Goal: Transaction & Acquisition: Purchase product/service

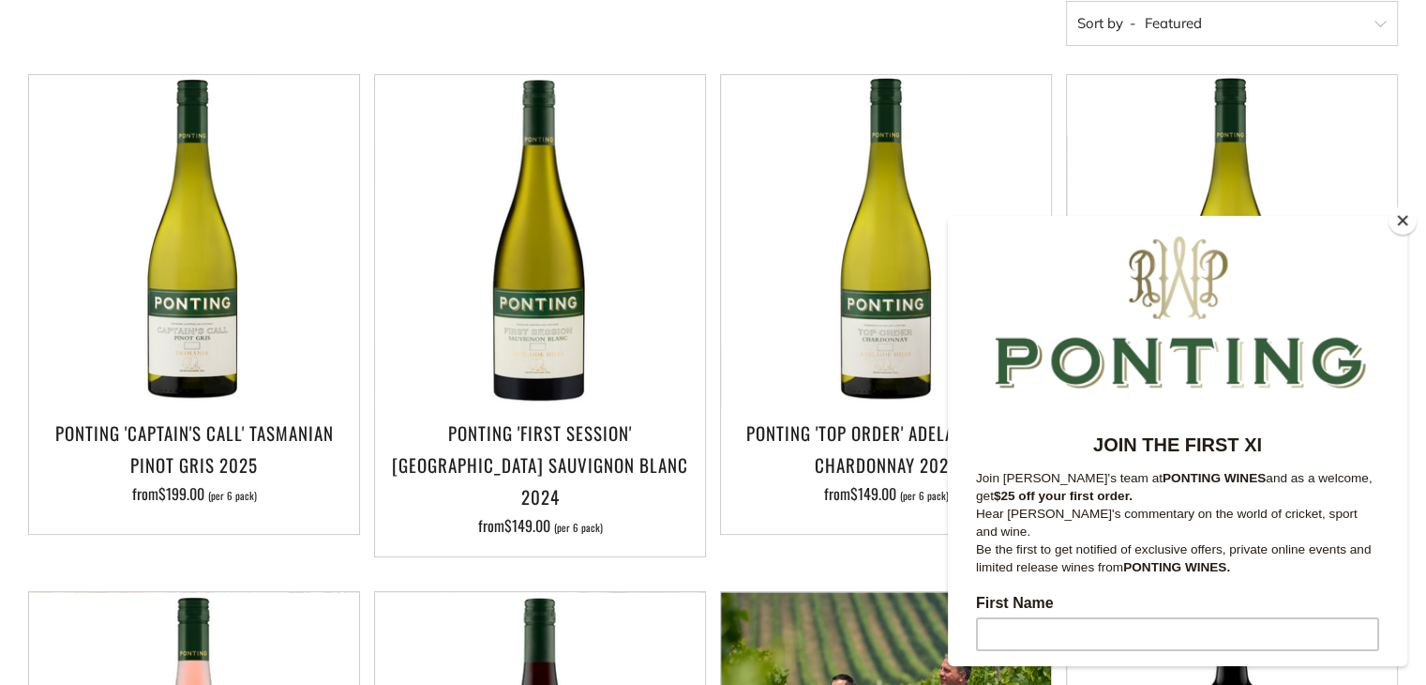
scroll to position [1002, 0]
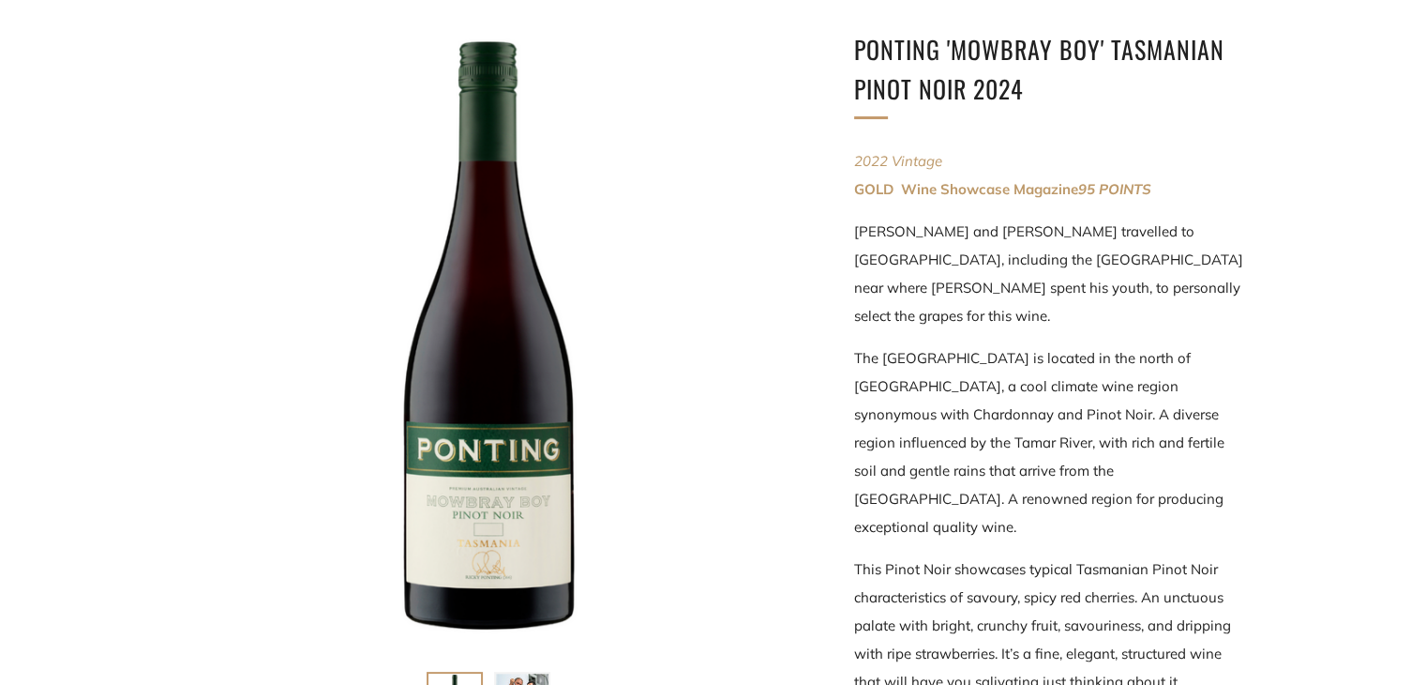
scroll to position [315, 0]
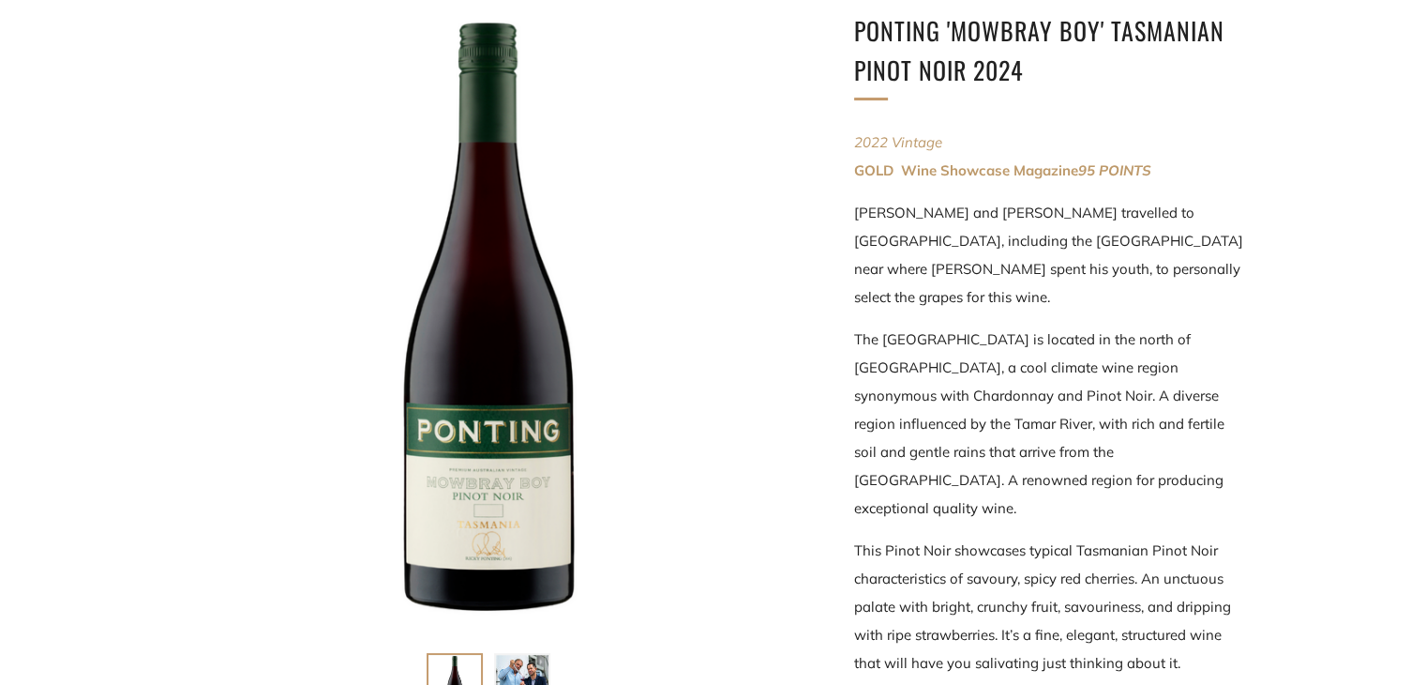
click at [507, 327] on div at bounding box center [488, 320] width 619 height 619
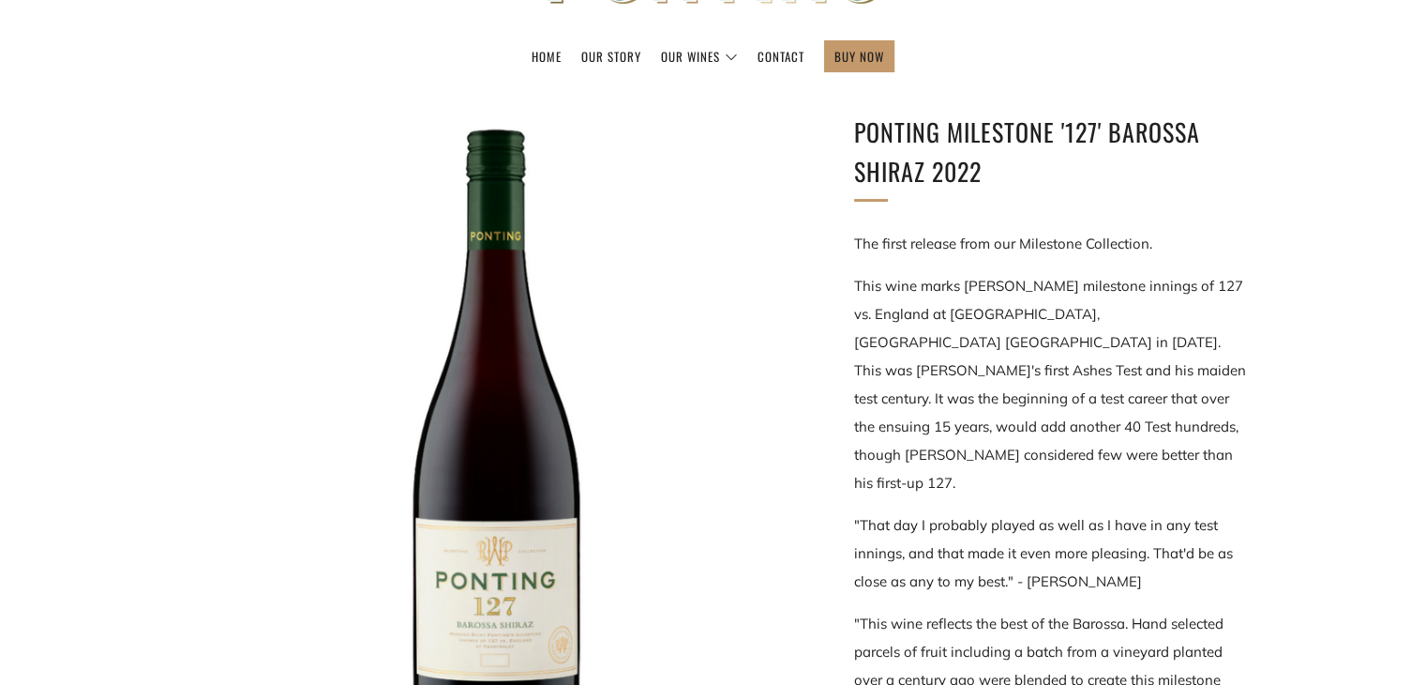
click at [472, 520] on div at bounding box center [488, 422] width 619 height 619
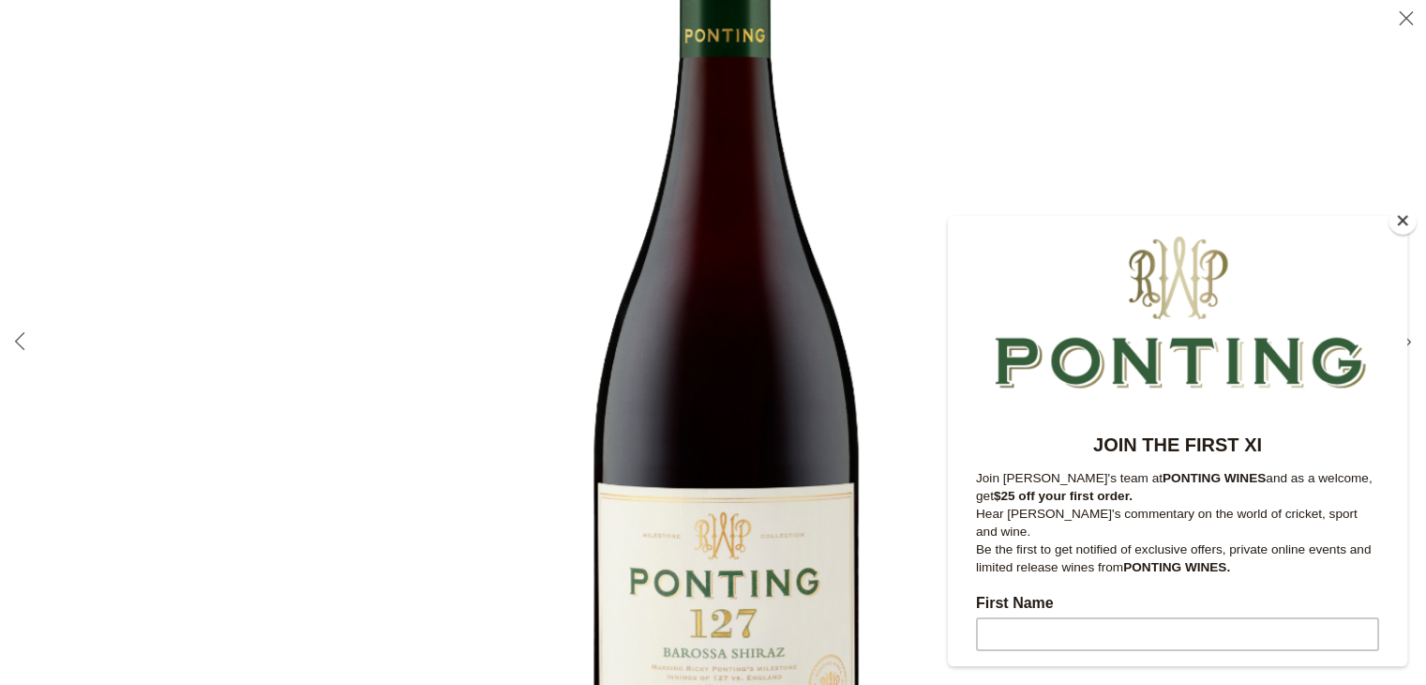
scroll to position [201, 0]
